Goal: Book appointment/travel/reservation

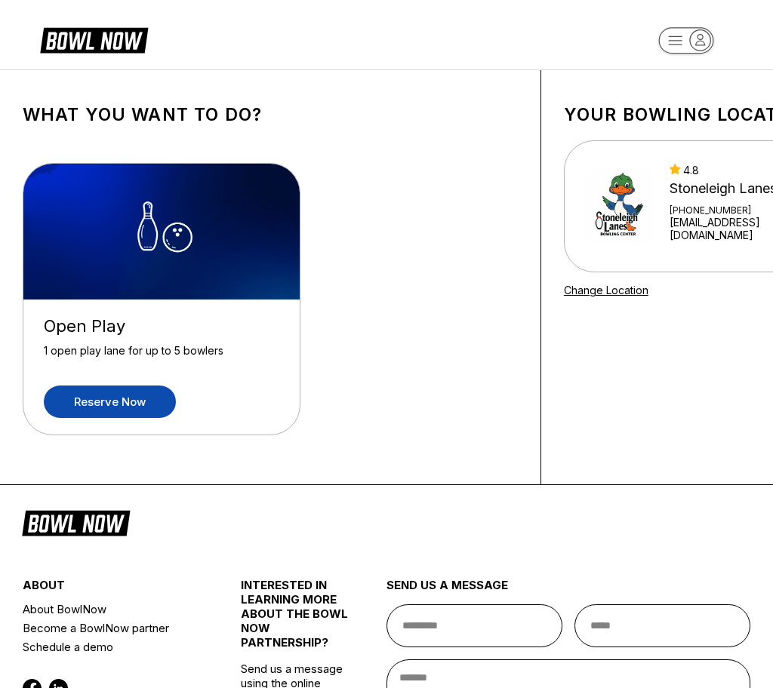
click at [162, 398] on link "Reserve now" at bounding box center [110, 402] width 132 height 32
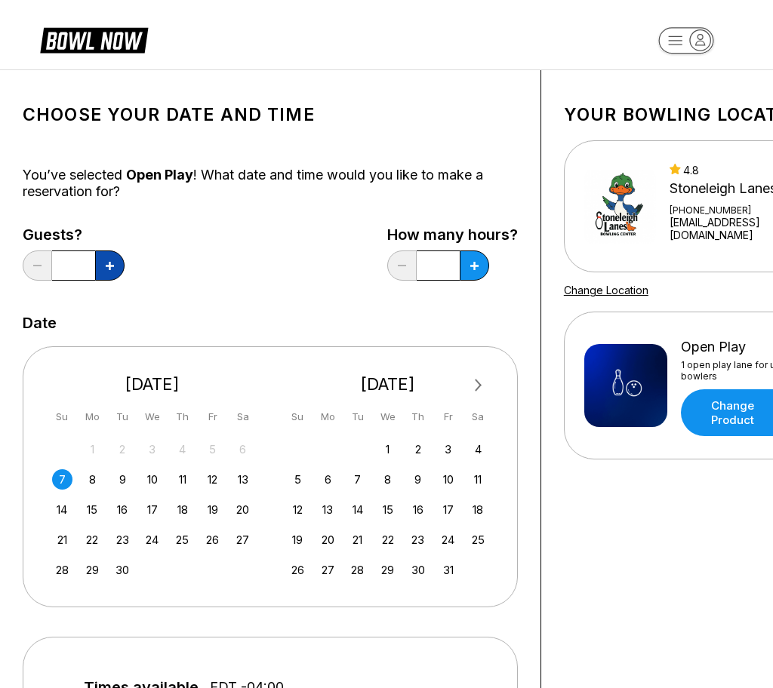
click at [108, 269] on icon at bounding box center [110, 266] width 8 height 8
type input "*"
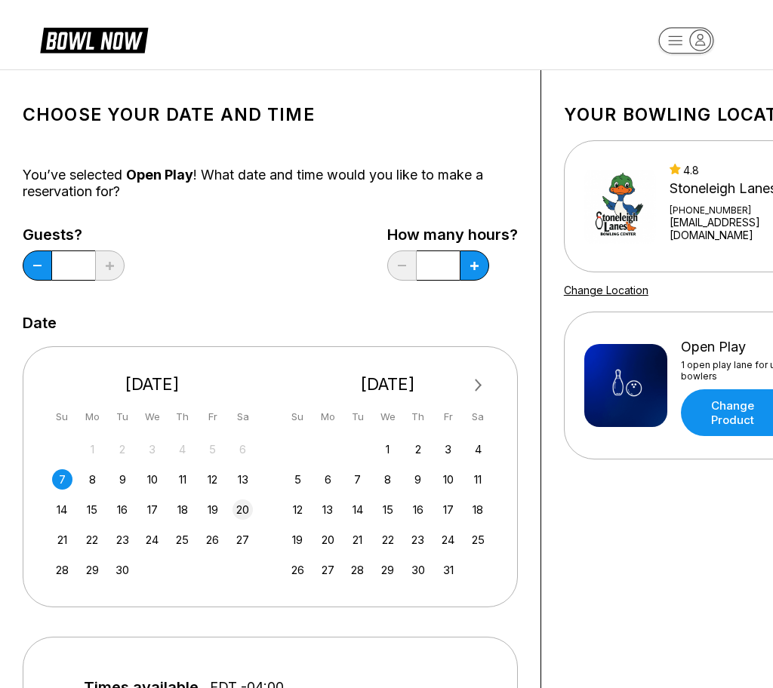
click at [248, 507] on div "20" at bounding box center [243, 510] width 20 height 20
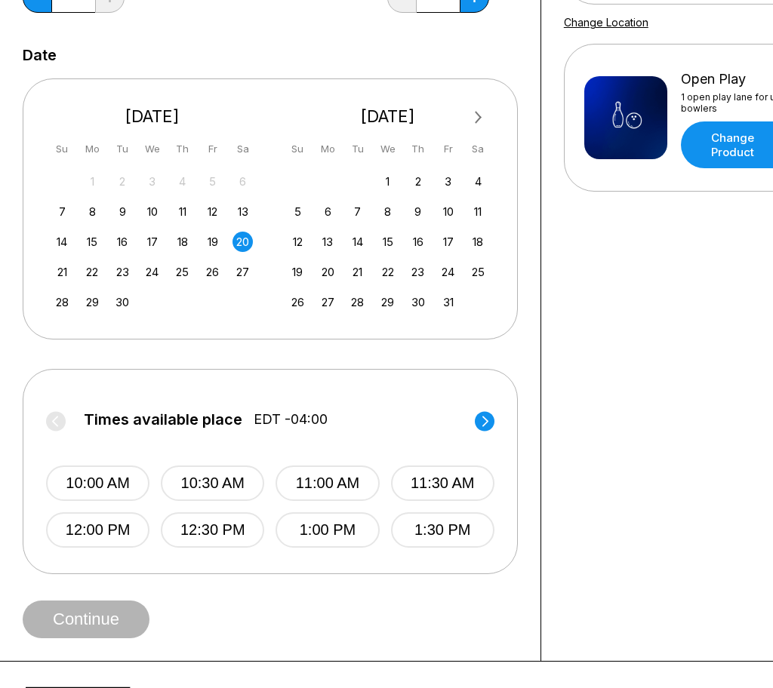
scroll to position [269, 0]
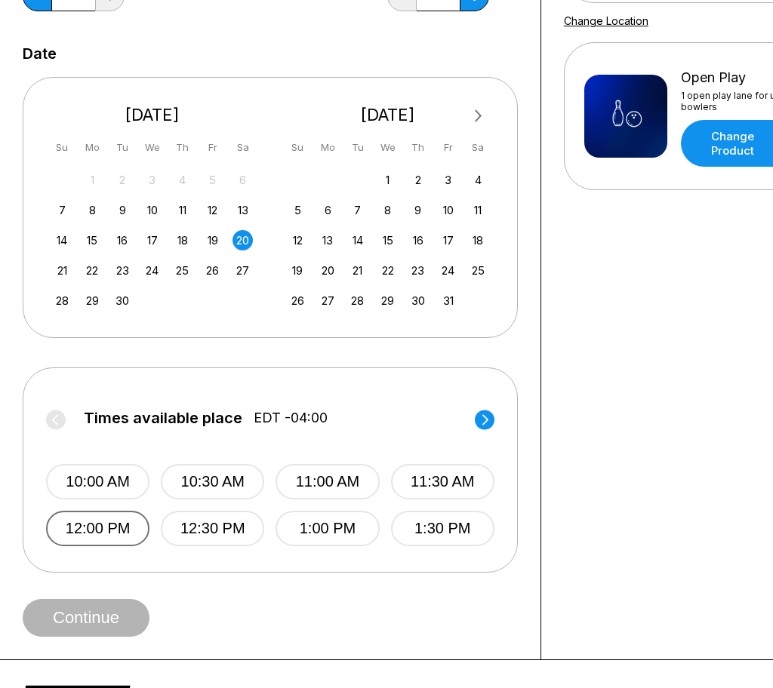
click at [116, 523] on button "12:00 PM" at bounding box center [97, 528] width 103 height 35
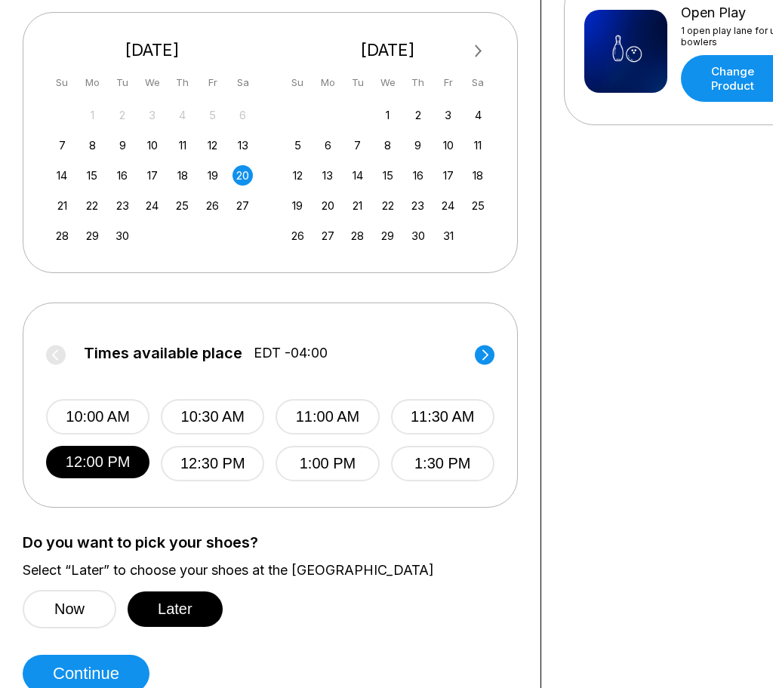
scroll to position [340, 0]
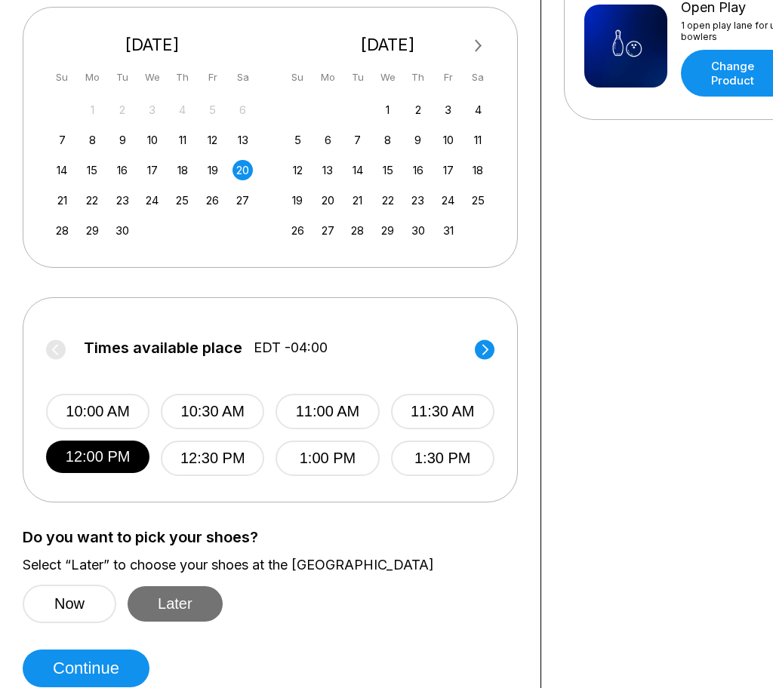
click at [160, 614] on button "Later" at bounding box center [175, 604] width 95 height 35
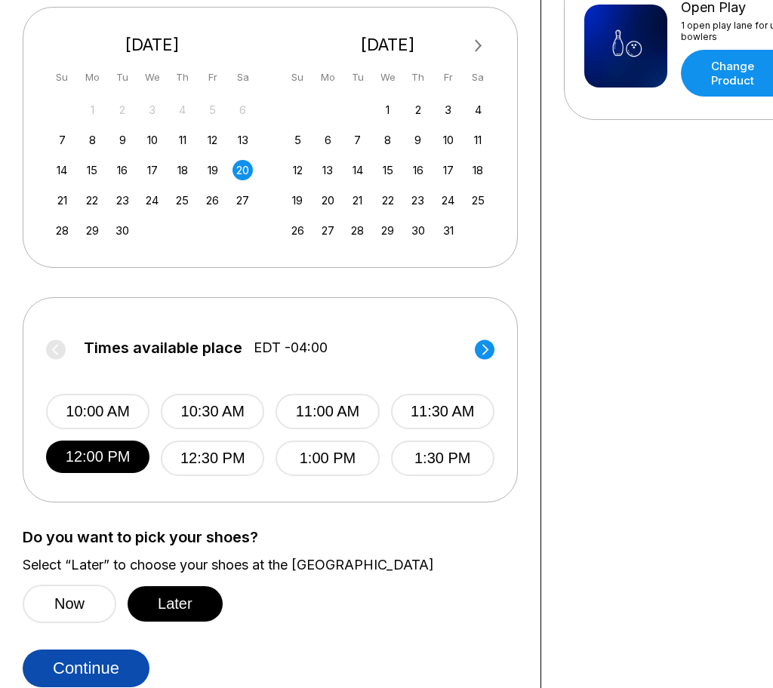
click at [131, 654] on button "Continue" at bounding box center [86, 669] width 127 height 38
select select "**"
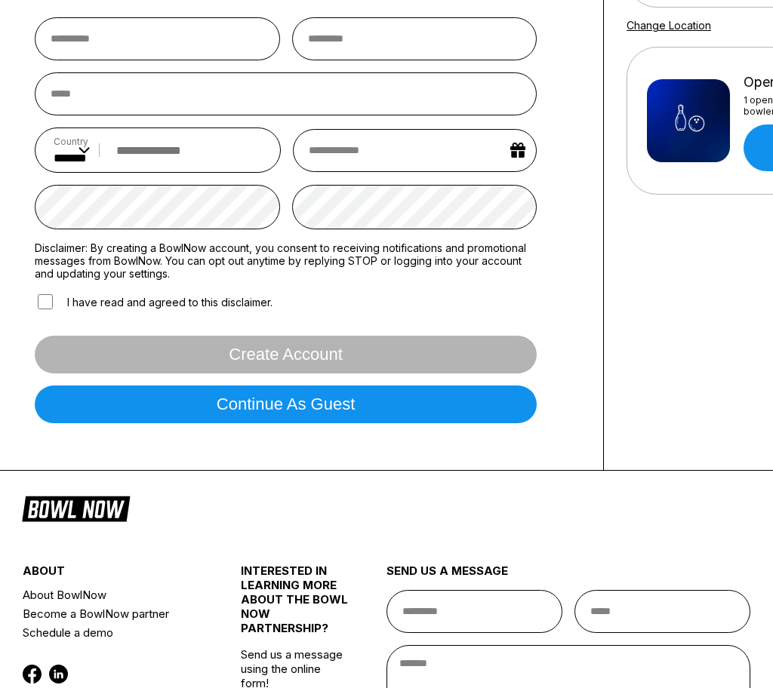
scroll to position [249, 0]
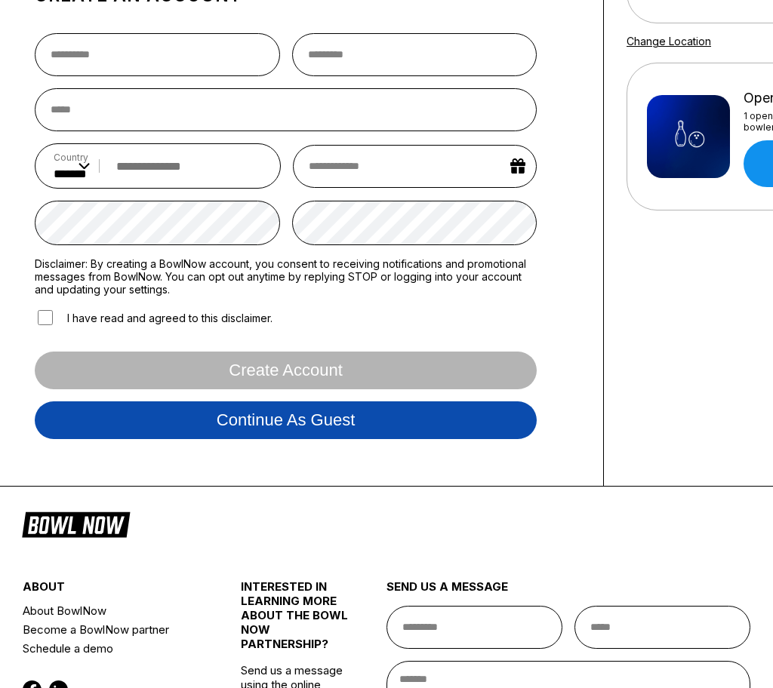
click at [208, 419] on button "Continue as guest" at bounding box center [286, 421] width 502 height 38
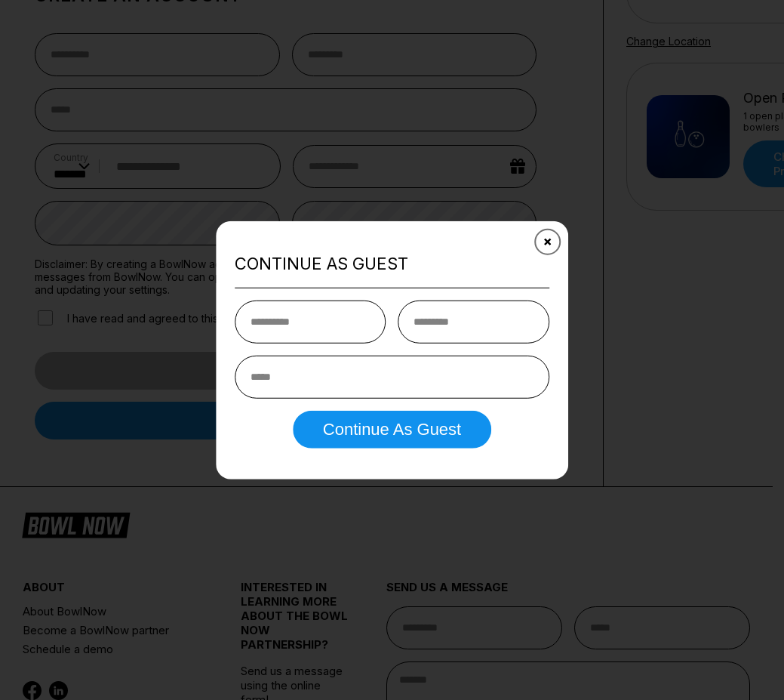
click at [557, 231] on button "Close" at bounding box center [547, 241] width 37 height 37
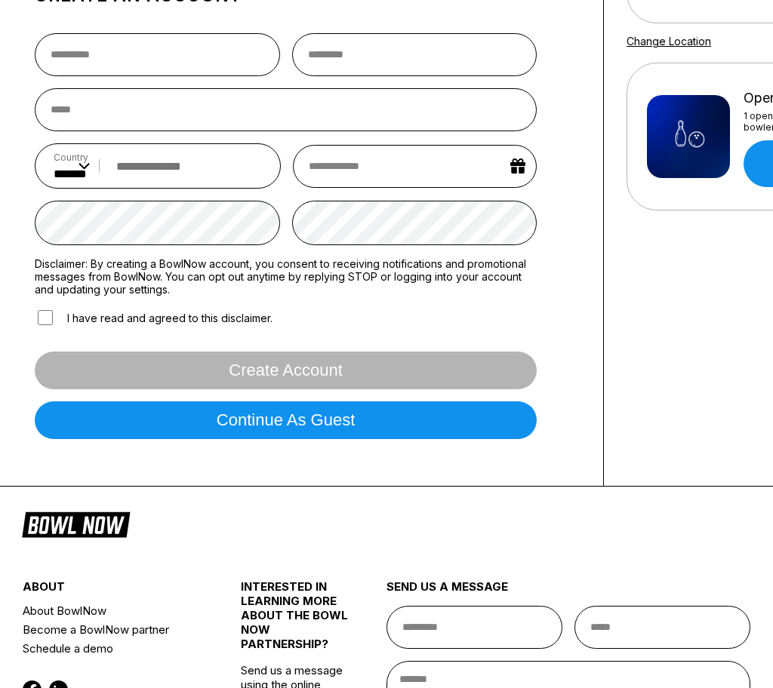
click at [215, 445] on form "Country ** * *** ** * *** ** * *** ** * ** ** * * ** * * ** * *** ** * *** ** *…" at bounding box center [286, 236] width 502 height 430
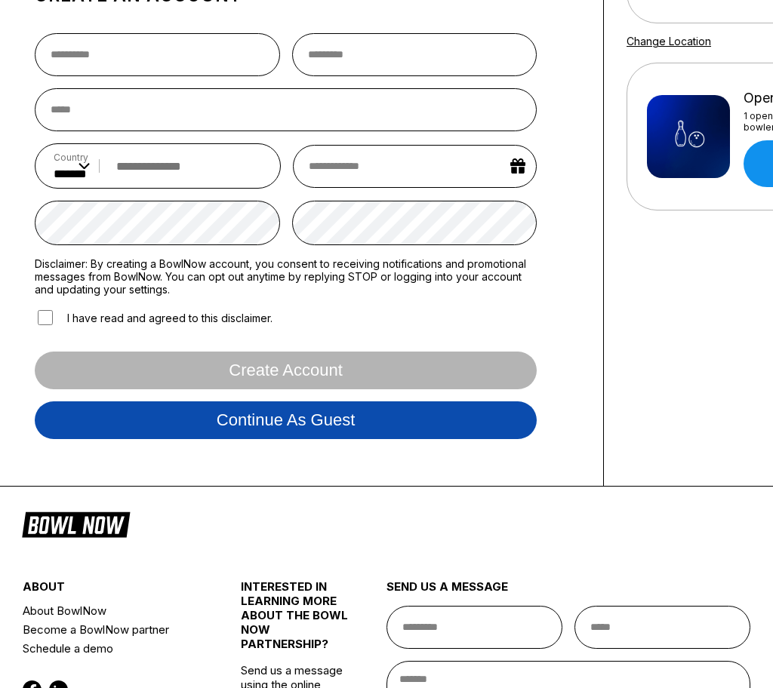
click at [198, 419] on button "Continue as guest" at bounding box center [286, 421] width 502 height 38
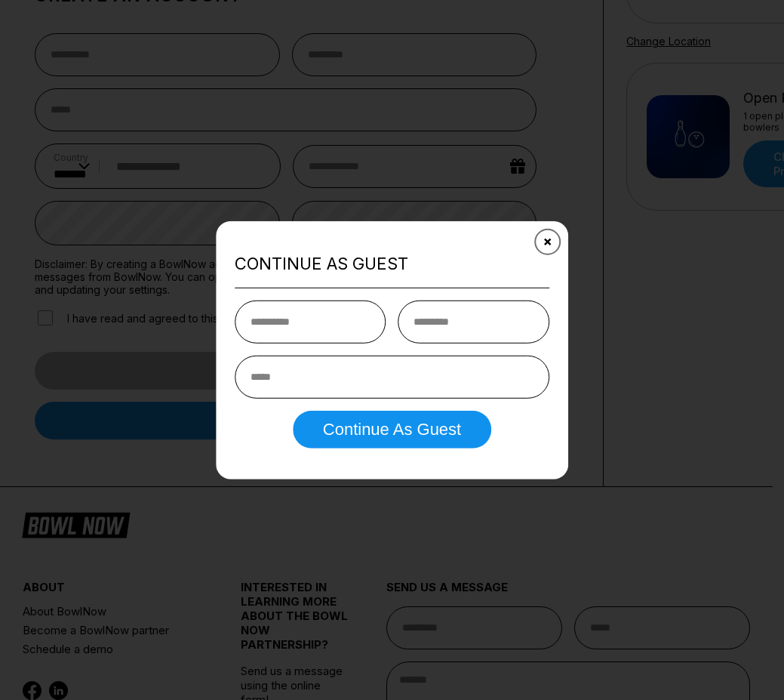
click at [551, 240] on icon "Close" at bounding box center [548, 242] width 12 height 12
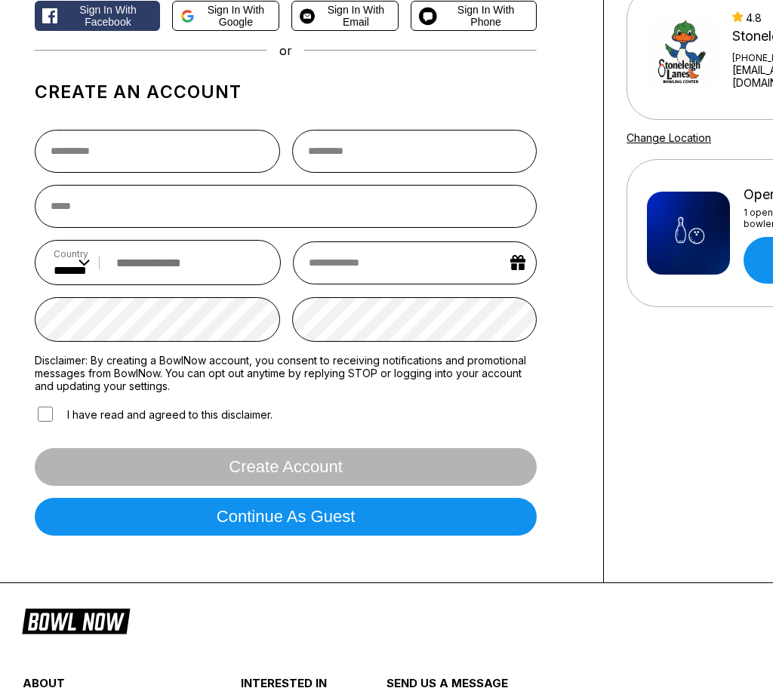
scroll to position [155, 0]
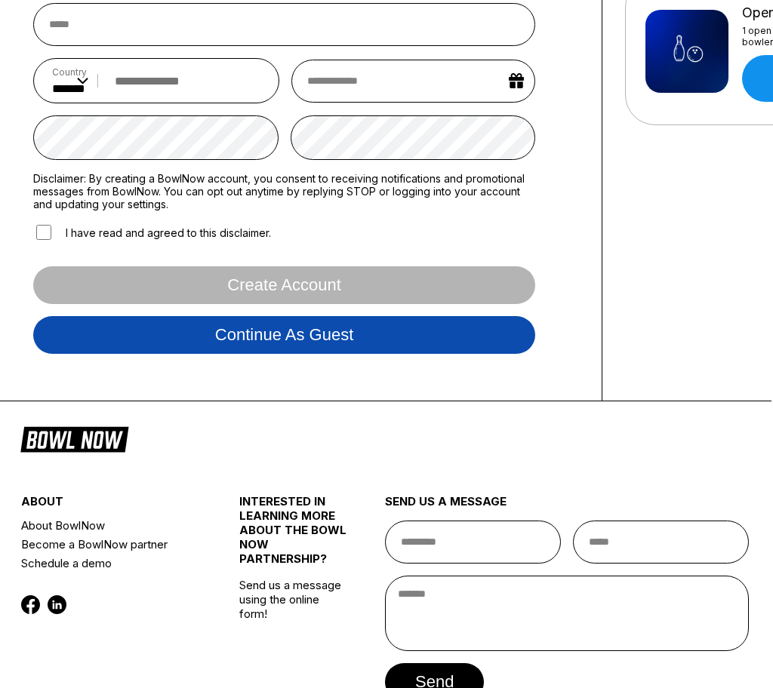
click at [278, 333] on button "Continue as guest" at bounding box center [284, 335] width 502 height 38
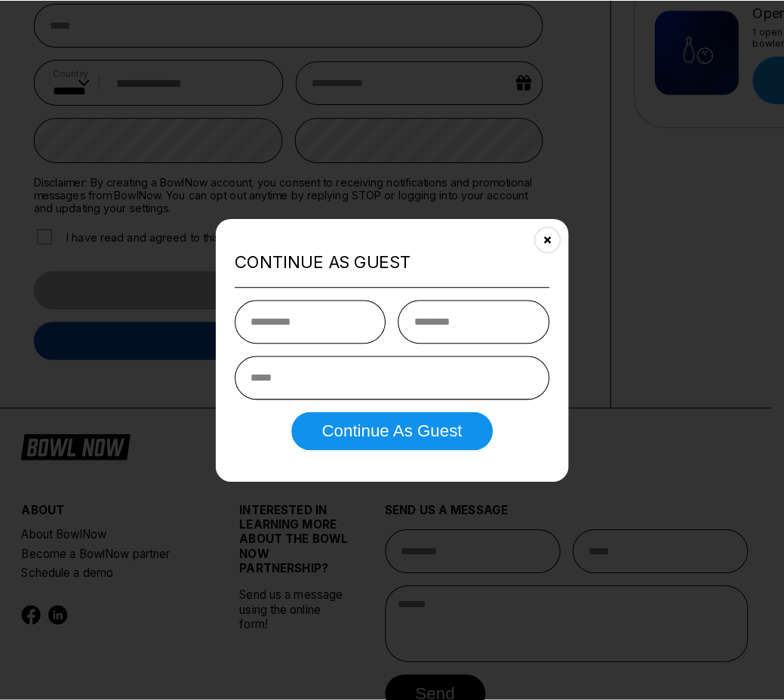
scroll to position [282, 2]
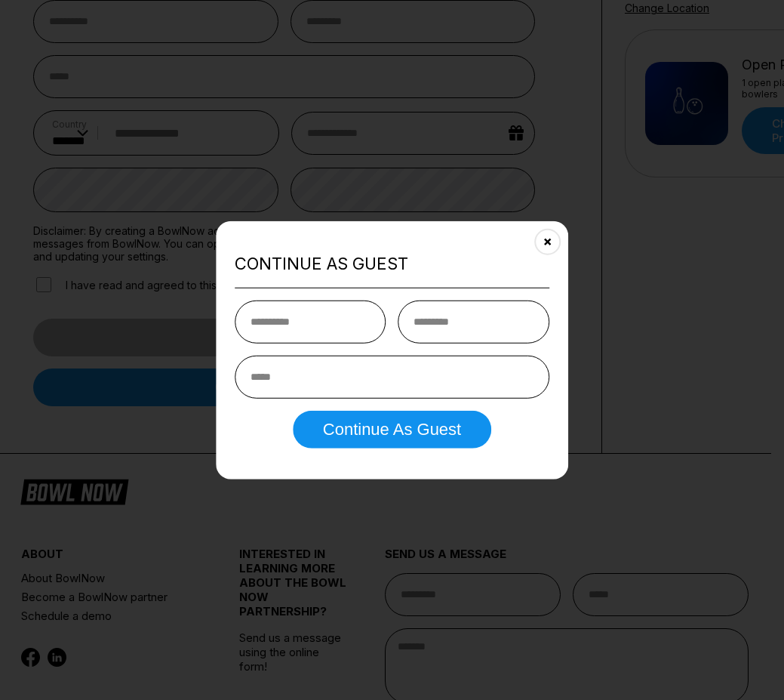
click at [300, 322] on input "text" at bounding box center [311, 321] width 152 height 43
type input "*"
paste input "**********"
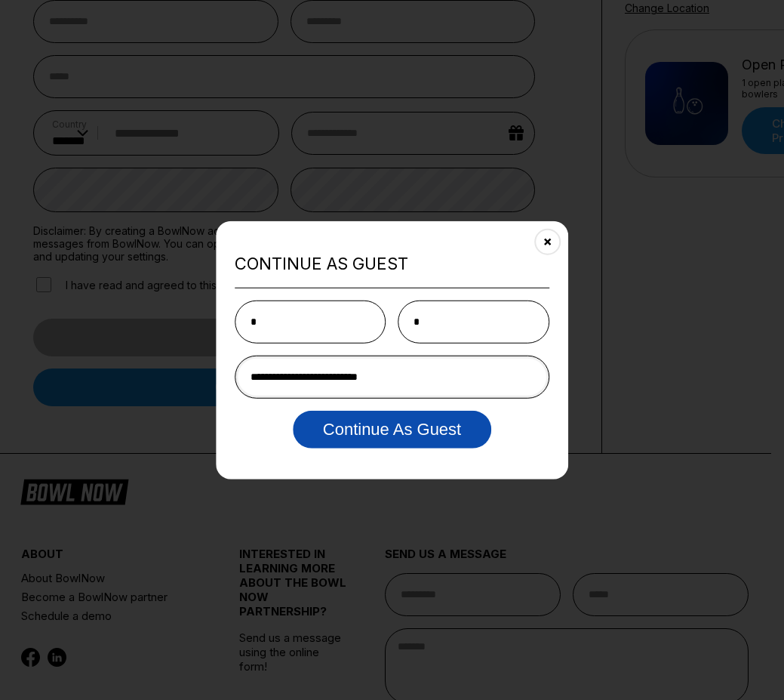
type input "**********"
click at [361, 444] on button "Continue as Guest" at bounding box center [392, 430] width 199 height 38
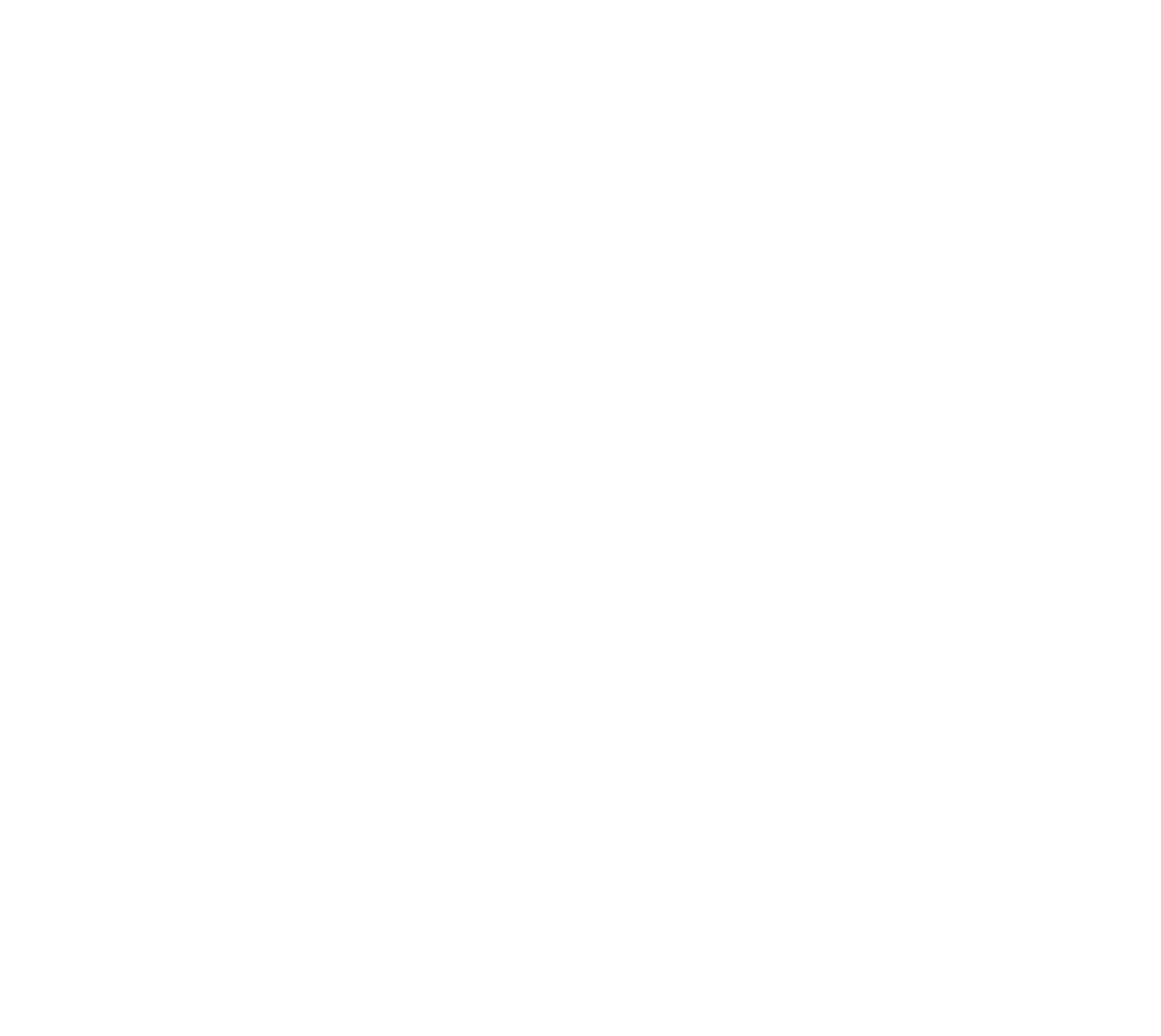
scroll to position [0, 0]
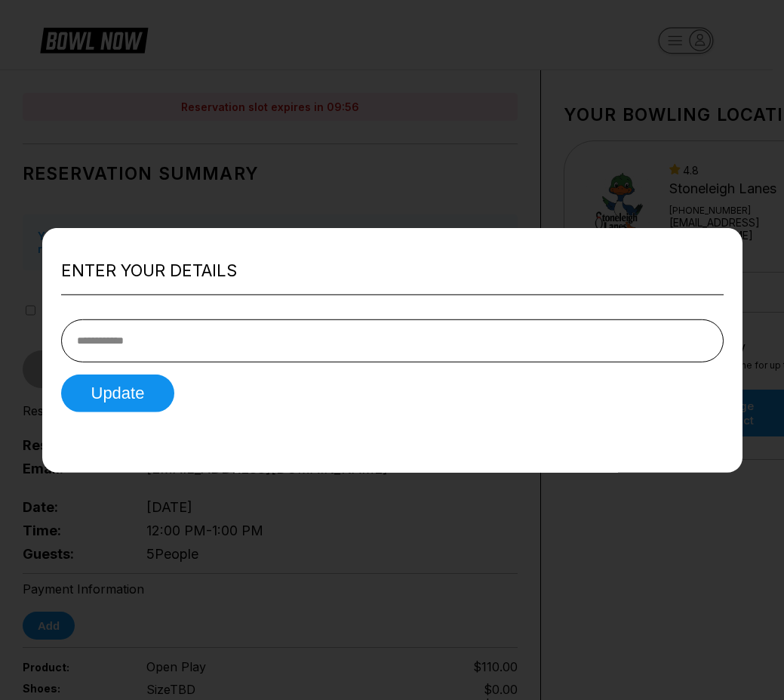
click at [170, 468] on div "Enter your details Update" at bounding box center [392, 349] width 701 height 245
click at [112, 395] on button "Update" at bounding box center [118, 393] width 114 height 38
click at [230, 639] on div at bounding box center [392, 350] width 784 height 700
